Goal: Task Accomplishment & Management: Use online tool/utility

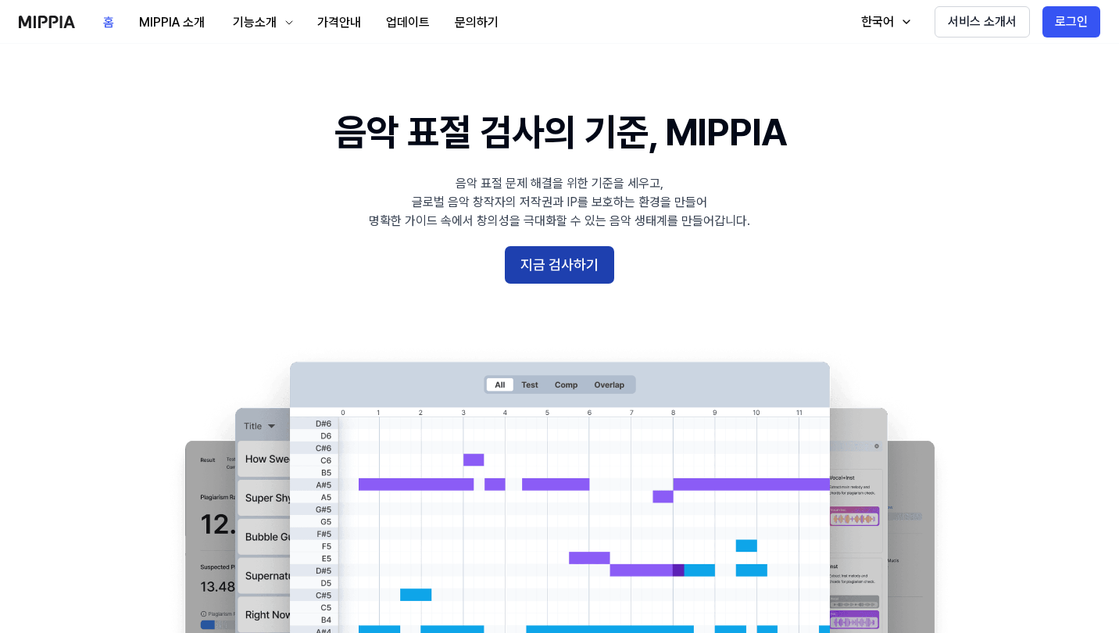
click at [542, 267] on button "지금 검사하기" at bounding box center [559, 265] width 109 height 38
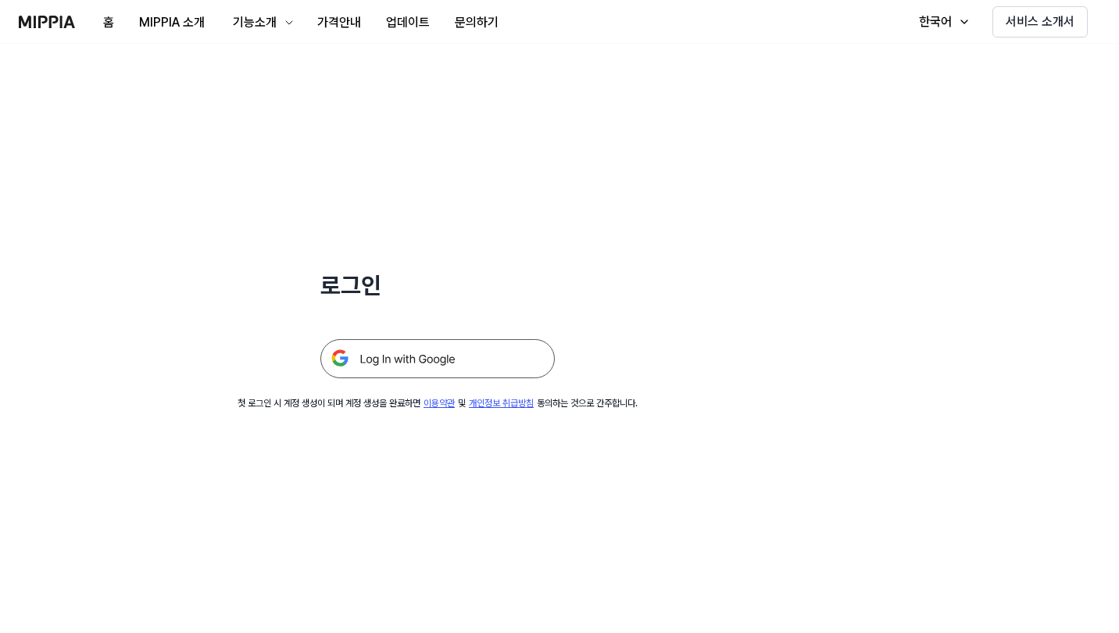
click at [444, 360] on img at bounding box center [437, 358] width 234 height 39
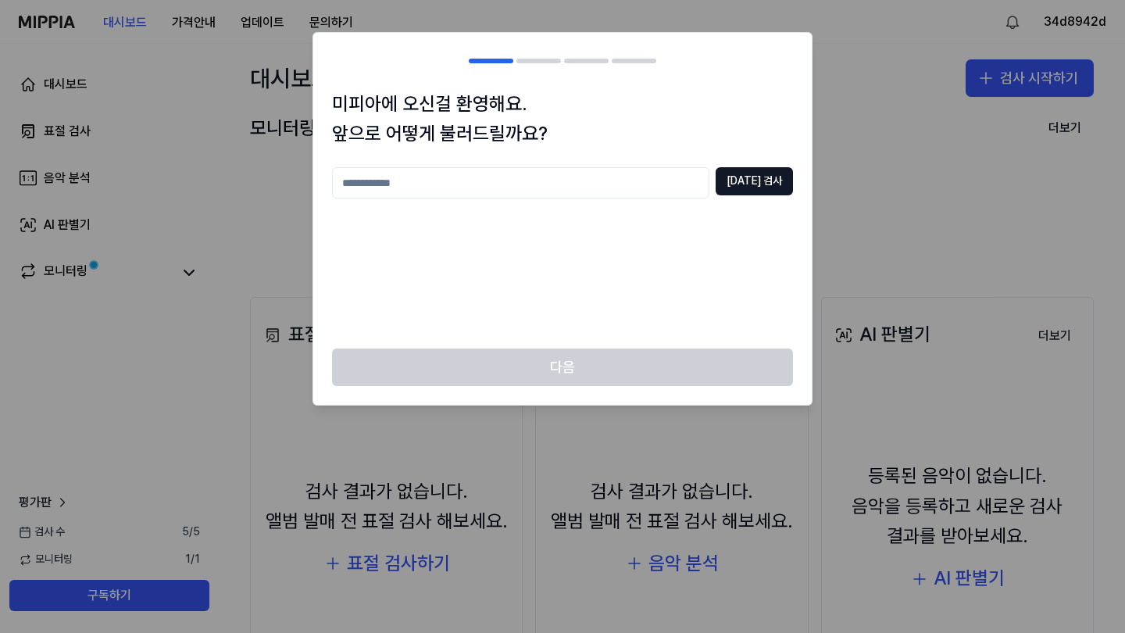
click at [538, 167] on input "text" at bounding box center [520, 182] width 377 height 31
type input "****"
drag, startPoint x: 538, startPoint y: 181, endPoint x: 766, endPoint y: 178, distance: 227.5
click at [766, 178] on button "[DATE] 검사" at bounding box center [754, 181] width 77 height 28
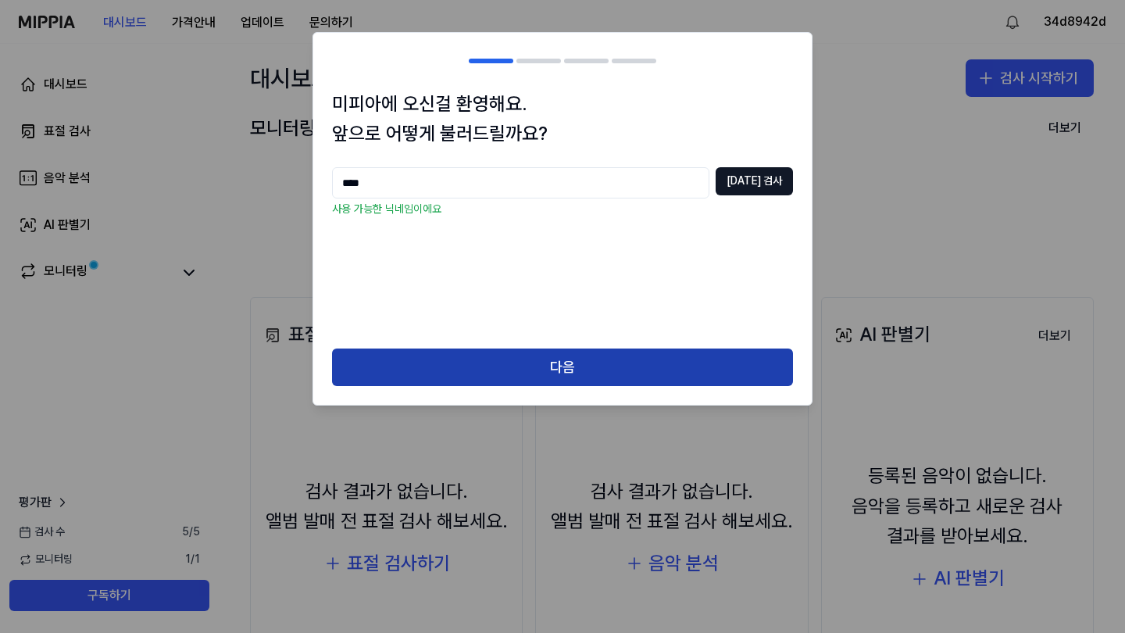
click at [600, 381] on button "다음" at bounding box center [562, 368] width 461 height 38
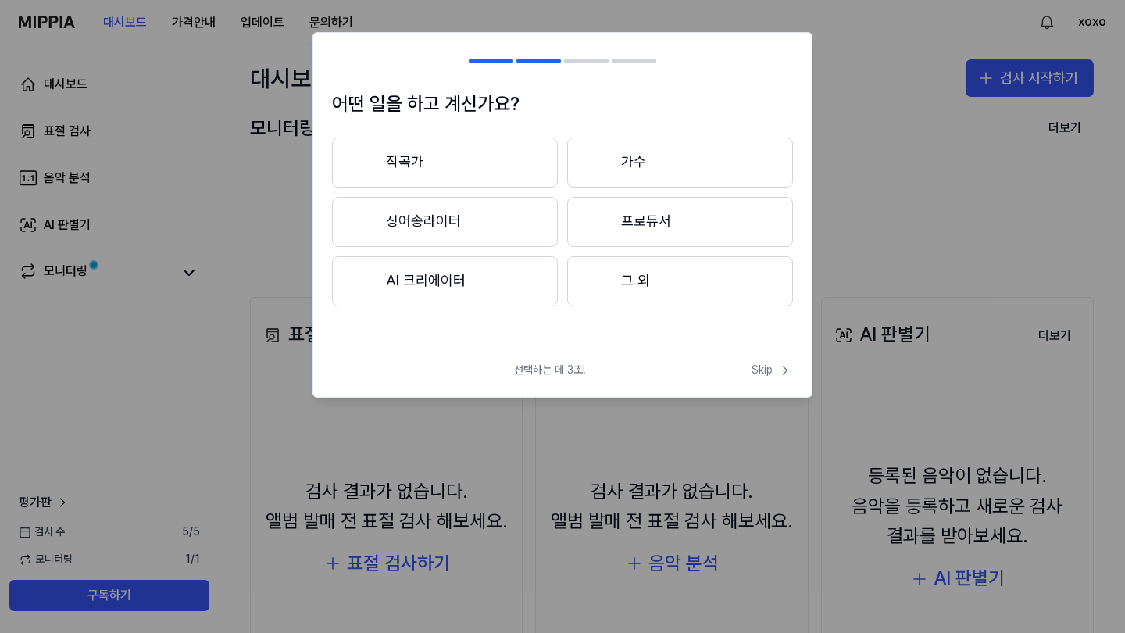
click at [635, 283] on button "그 외" at bounding box center [680, 281] width 226 height 50
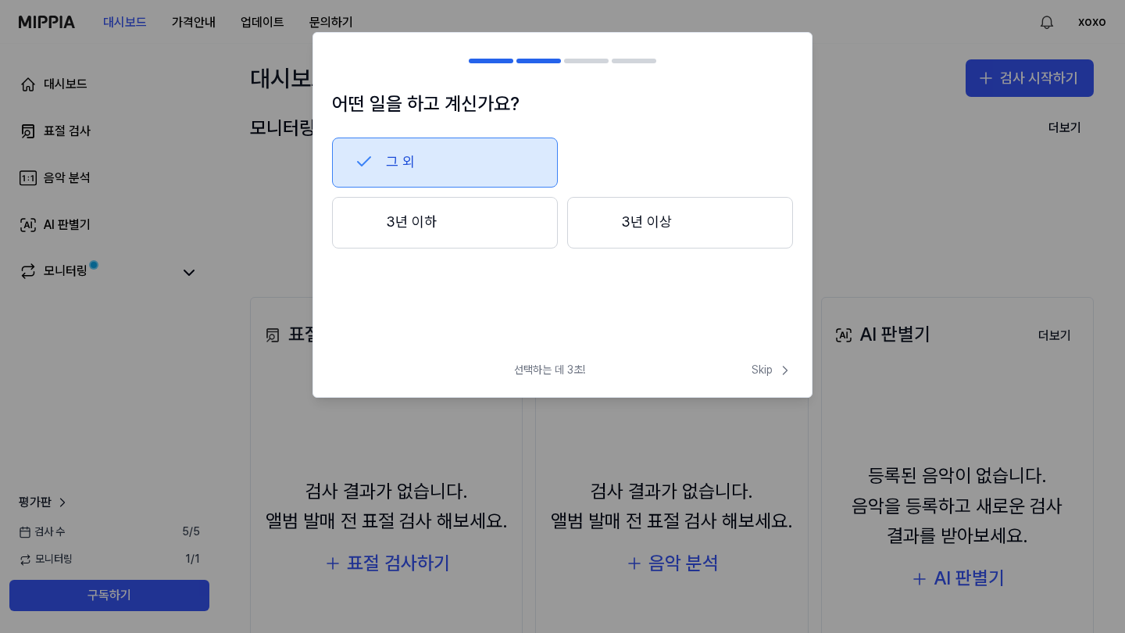
click at [617, 227] on button "3년 이상" at bounding box center [680, 223] width 226 height 52
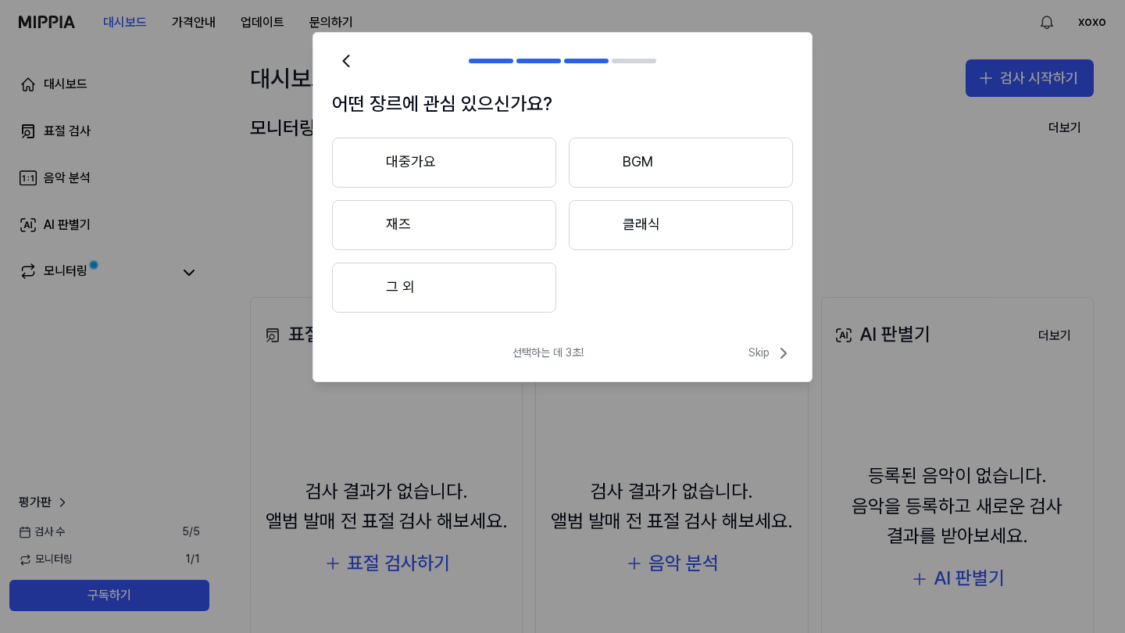
click at [533, 169] on button "대중가요" at bounding box center [444, 163] width 224 height 50
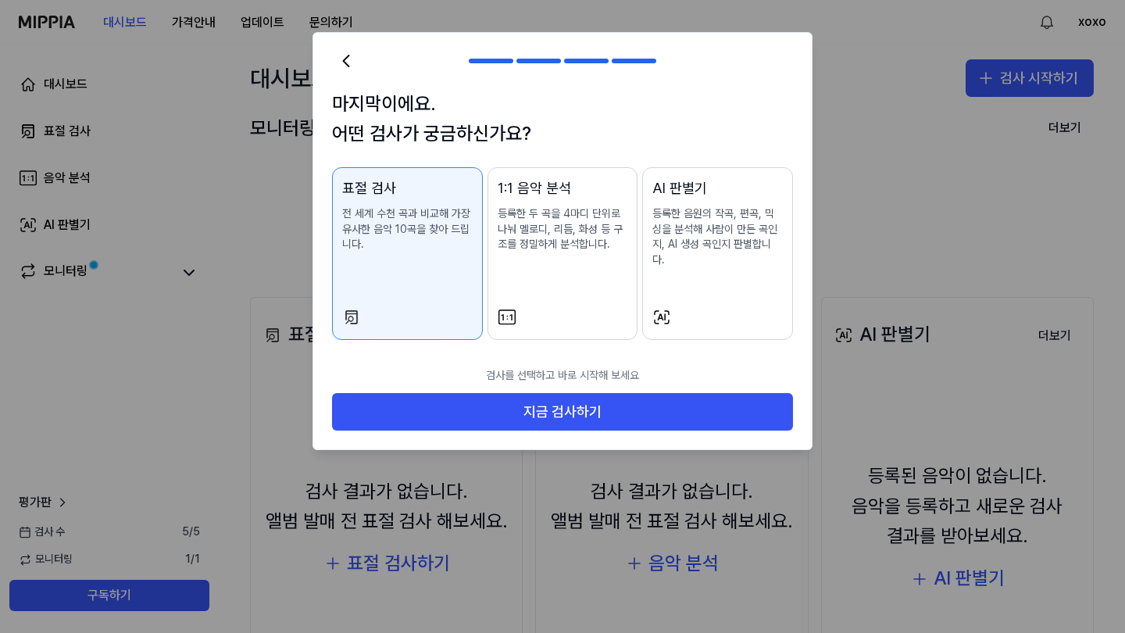
click at [588, 277] on div "1:1 음악 분석 등록한 두 곡을 4마디 단위로 나눠 멜로디, 리듬, 화성 등 구조를 정밀하게 분석합니다." at bounding box center [563, 230] width 131 height 106
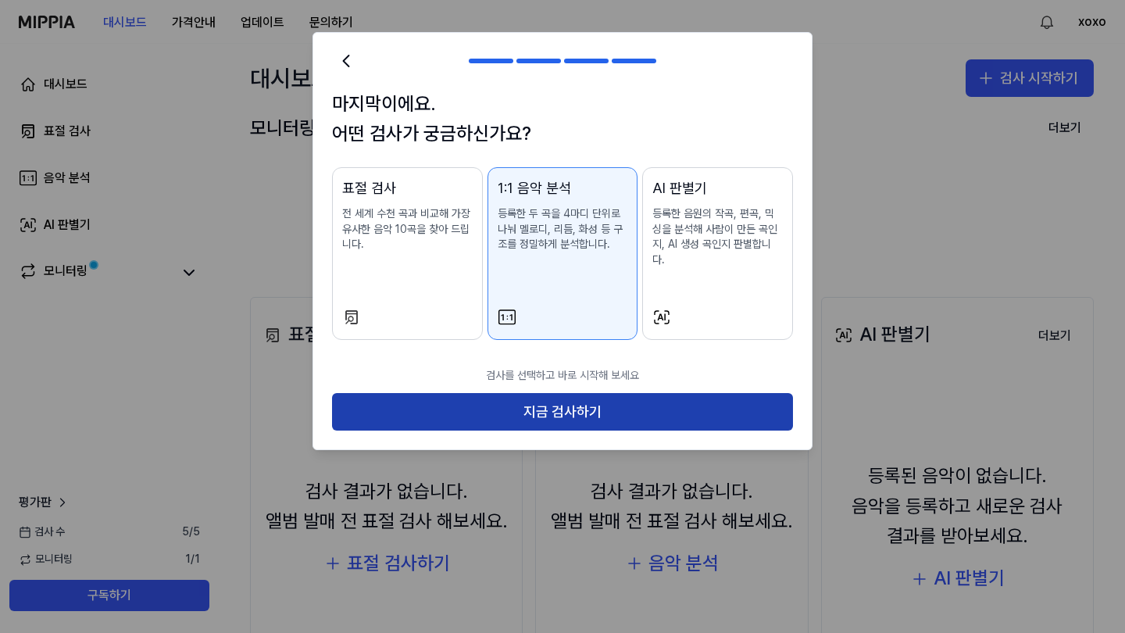
click at [575, 393] on button "지금 검사하기" at bounding box center [562, 412] width 461 height 38
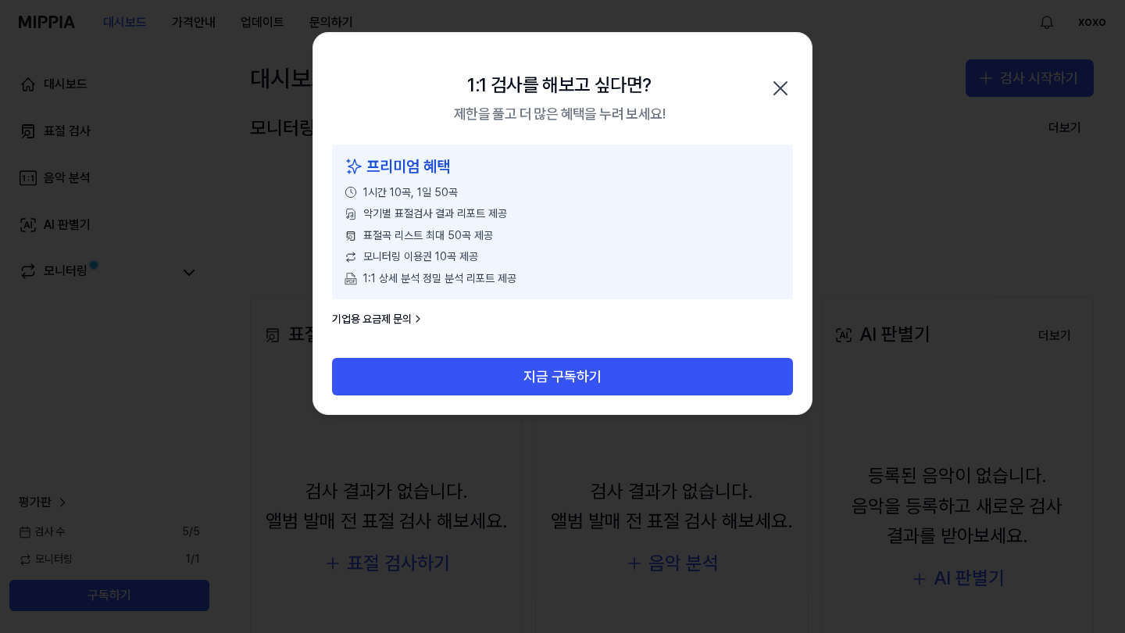
click at [773, 83] on icon "button" at bounding box center [780, 88] width 25 height 25
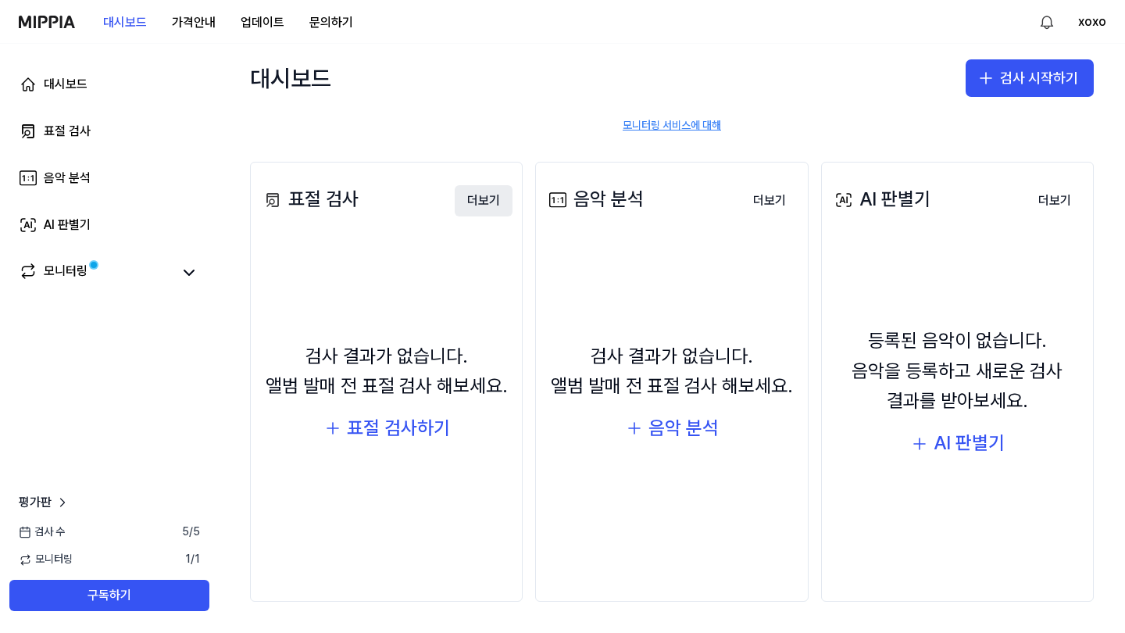
scroll to position [134, 0]
click at [649, 424] on div "음악 분석" at bounding box center [684, 429] width 70 height 30
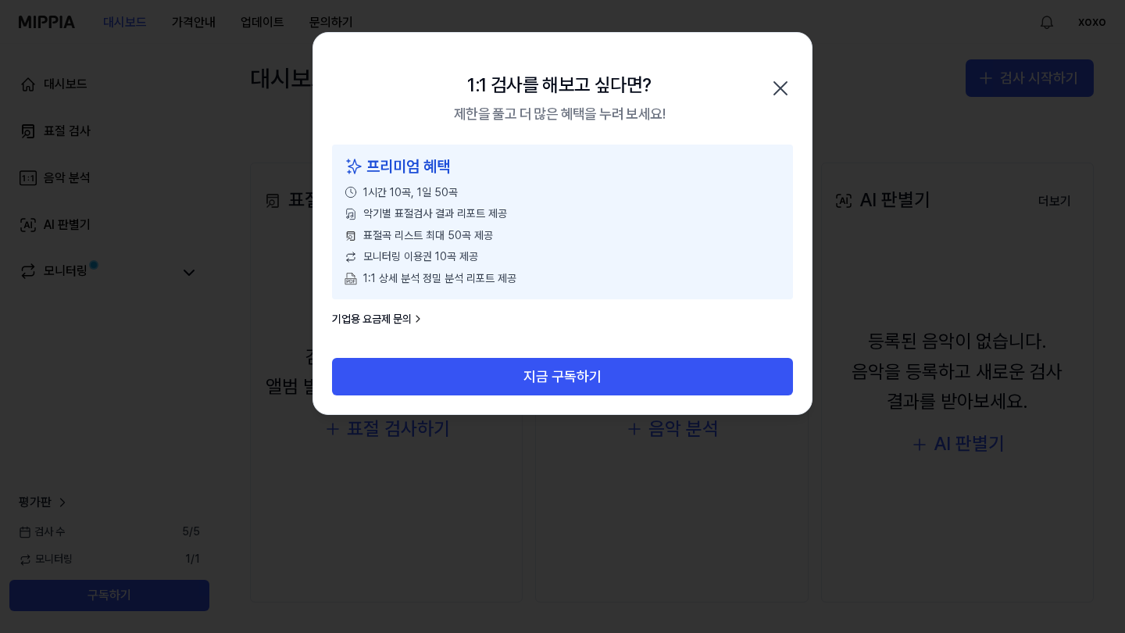
click at [772, 89] on icon "button" at bounding box center [780, 88] width 25 height 25
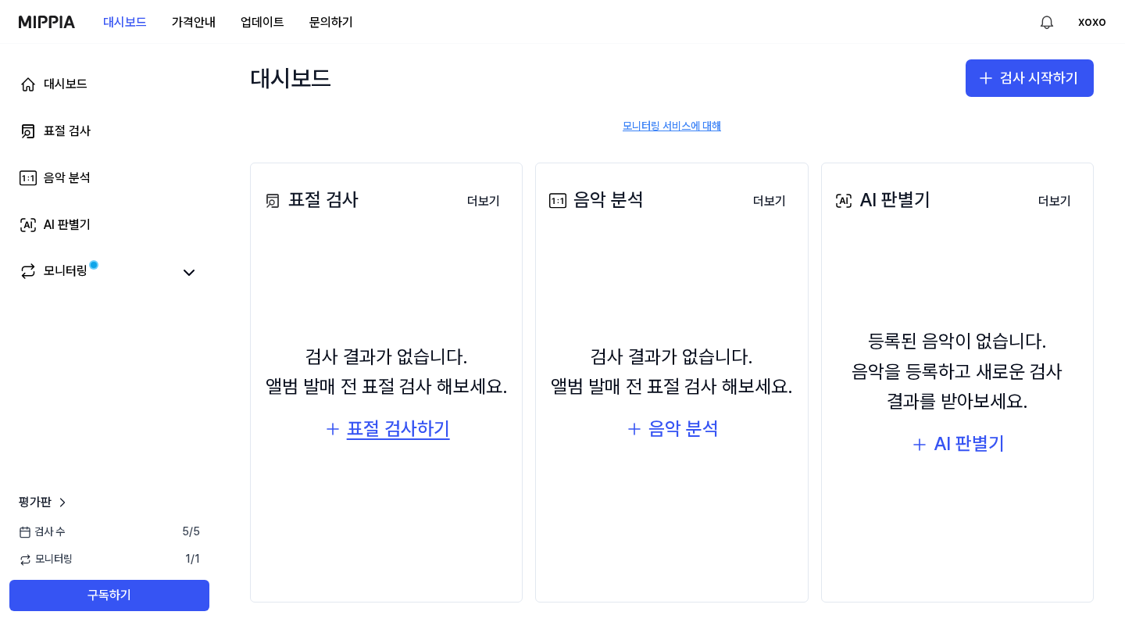
click at [413, 436] on div "표절 검사하기" at bounding box center [398, 429] width 103 height 30
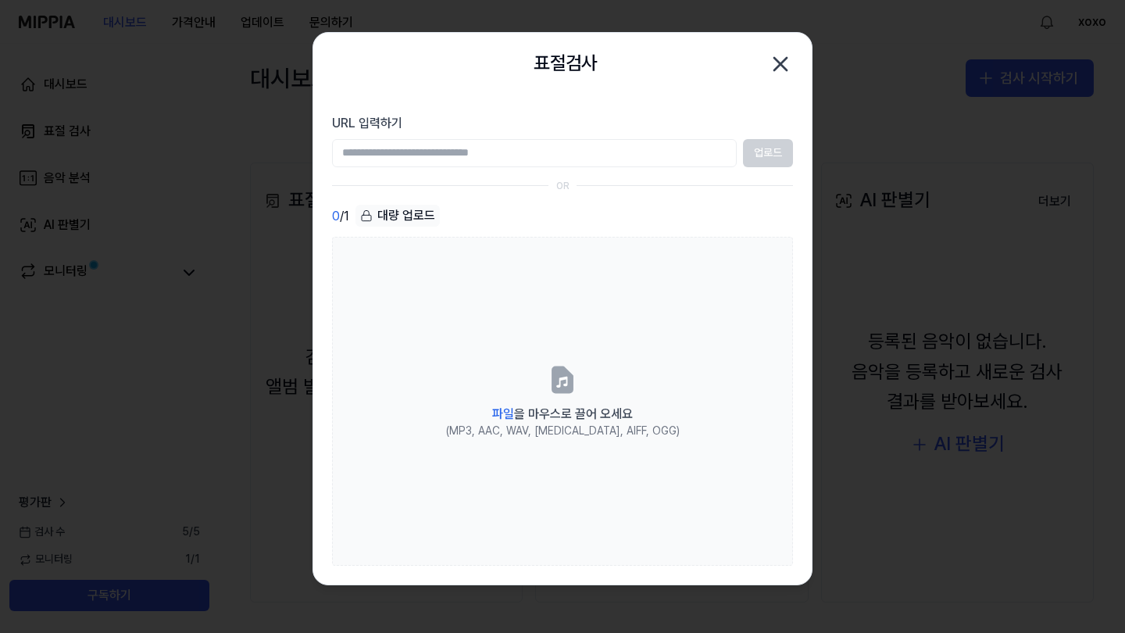
click at [496, 153] on input "URL 입력하기" at bounding box center [534, 153] width 405 height 28
type input "*"
click at [558, 159] on input "URL 입력하기" at bounding box center [534, 153] width 405 height 28
paste input "**********"
type input "**********"
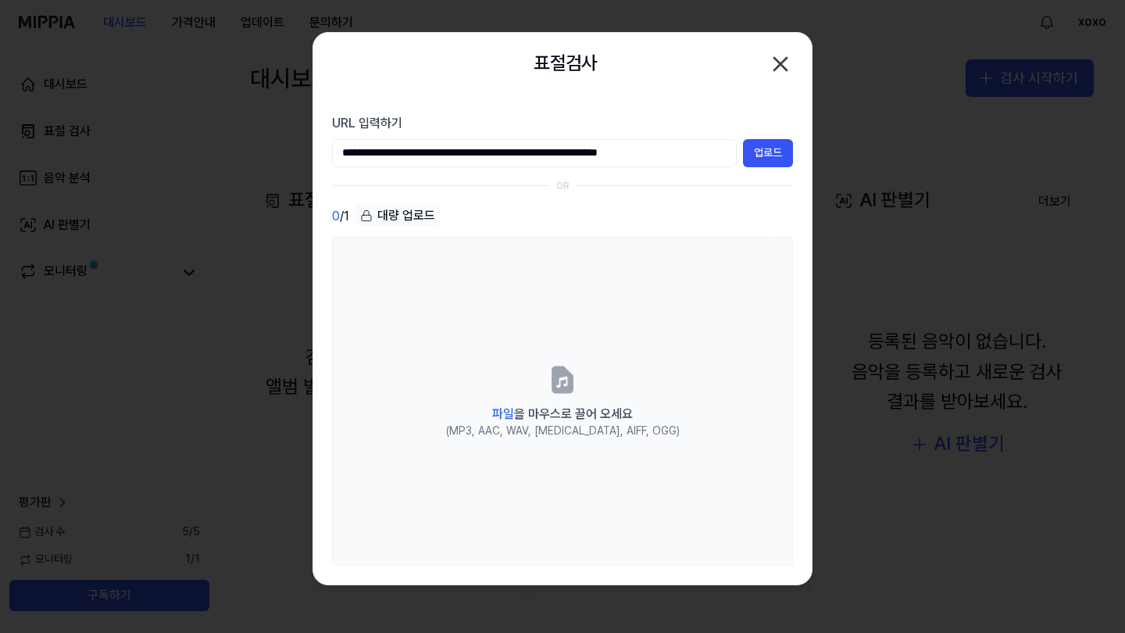
click at [807, 148] on section "**********" at bounding box center [562, 339] width 499 height 489
click at [778, 149] on button "업로드" at bounding box center [768, 153] width 50 height 28
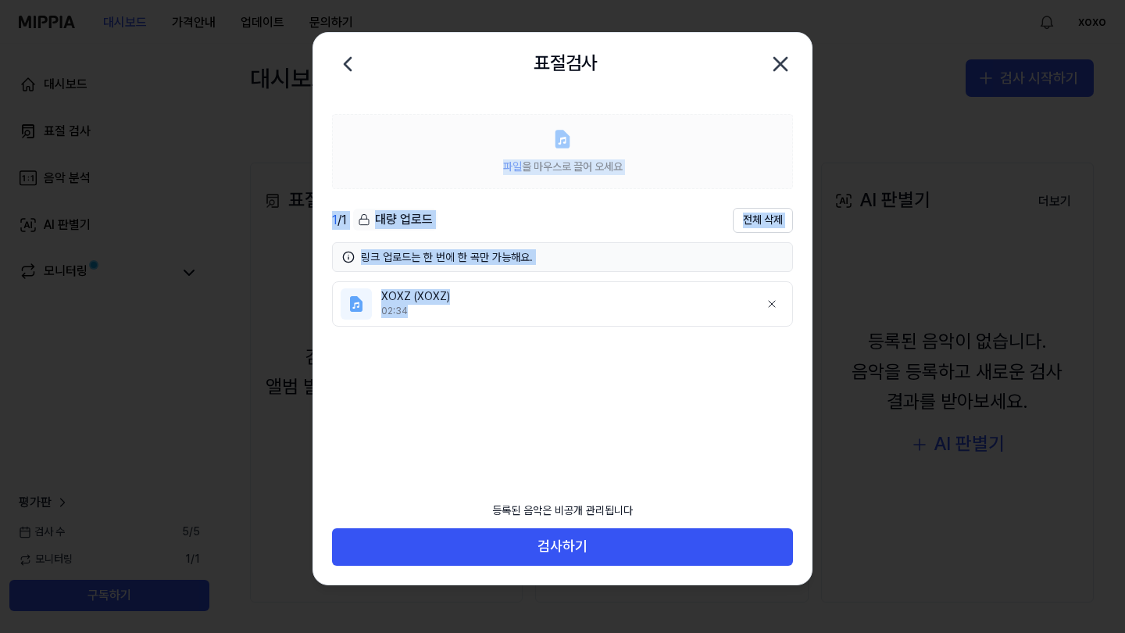
drag, startPoint x: 454, startPoint y: 311, endPoint x: 558, endPoint y: 137, distance: 202.9
click at [558, 137] on div "파일 을 마우스로 끌어 오세요 1 / 1 대량 업로드 전체 삭제 링크 업로드는 한 번에 한 곡만 가능해요. XOXZ (XOXZ) 02:34" at bounding box center [562, 282] width 499 height 375
click at [549, 142] on label "파일 을 마우스로 끌어 오세요" at bounding box center [562, 151] width 461 height 75
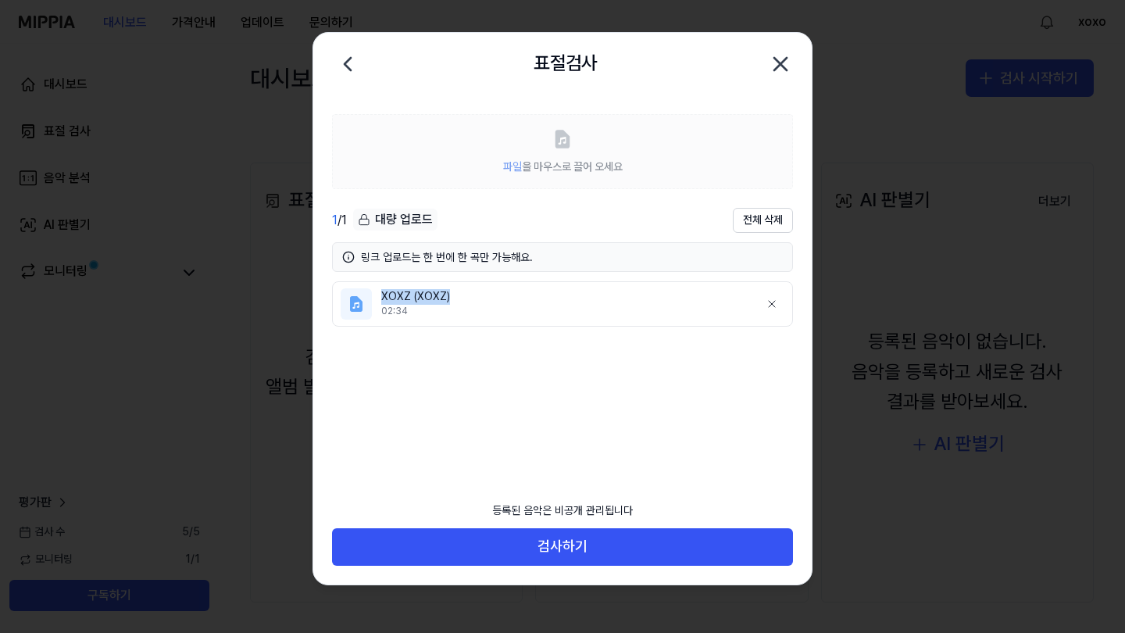
drag, startPoint x: 358, startPoint y: 315, endPoint x: 496, endPoint y: 310, distance: 137.6
click at [496, 300] on li "XOXZ (XOXZ) 02:34" at bounding box center [562, 303] width 461 height 45
click at [488, 387] on ul "XOXZ (XOXZ) 02:34" at bounding box center [562, 375] width 461 height 189
click at [340, 65] on icon at bounding box center [347, 64] width 25 height 25
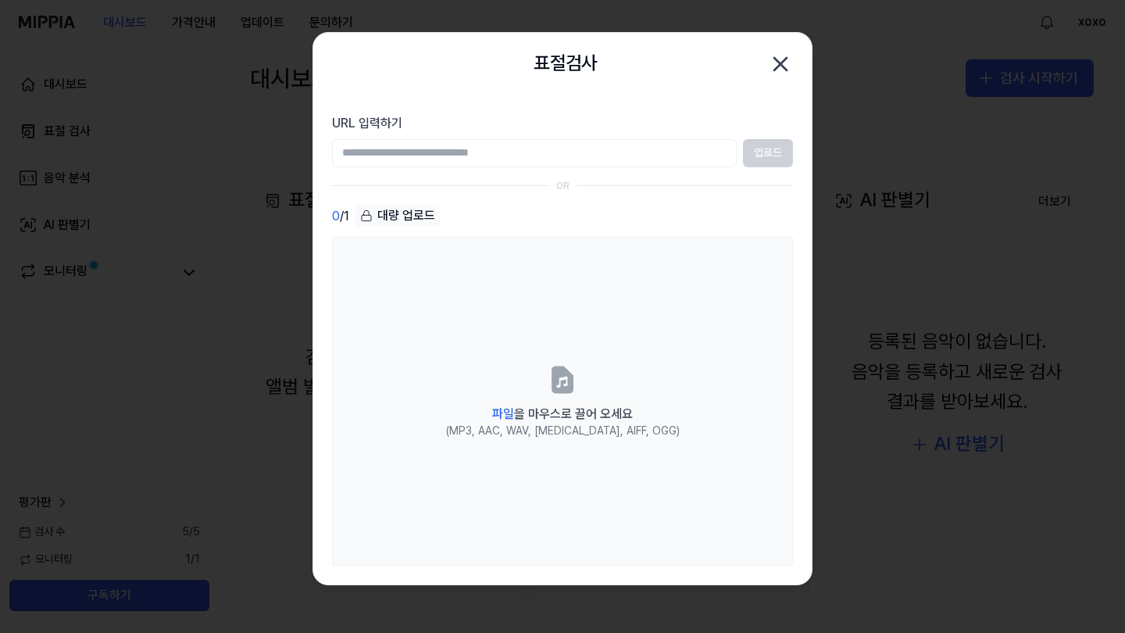
click at [772, 71] on icon "button" at bounding box center [780, 64] width 25 height 25
